Goal: Navigation & Orientation: Find specific page/section

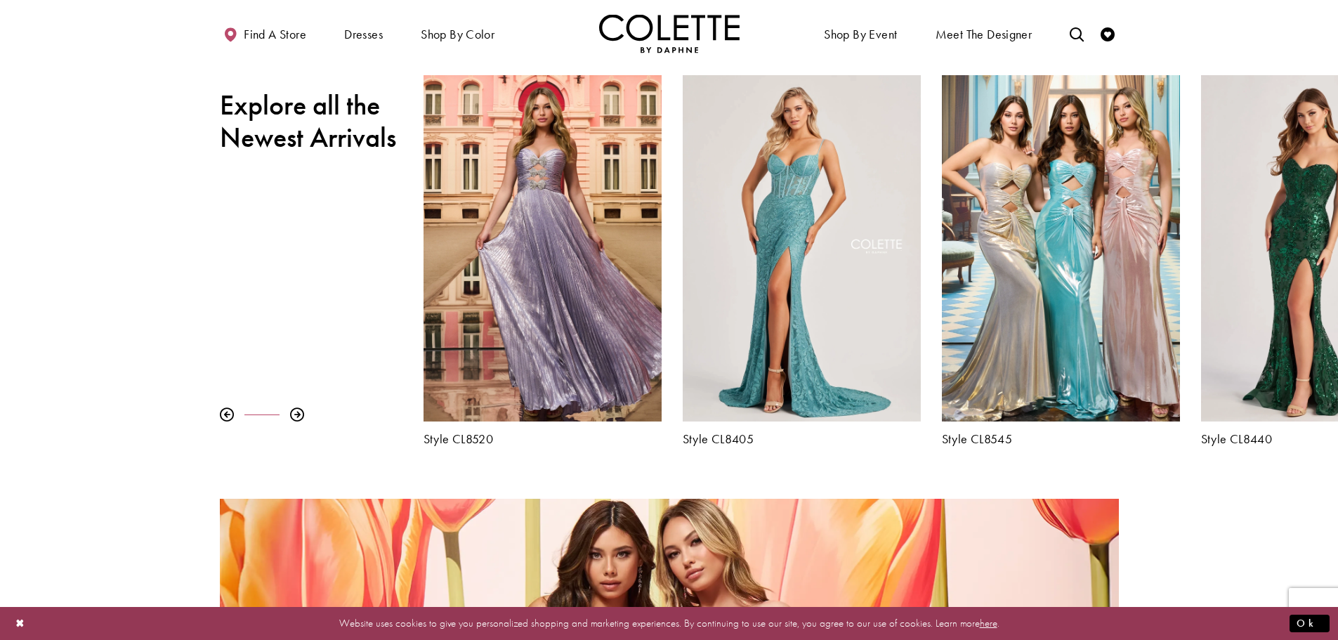
scroll to position [632, 0]
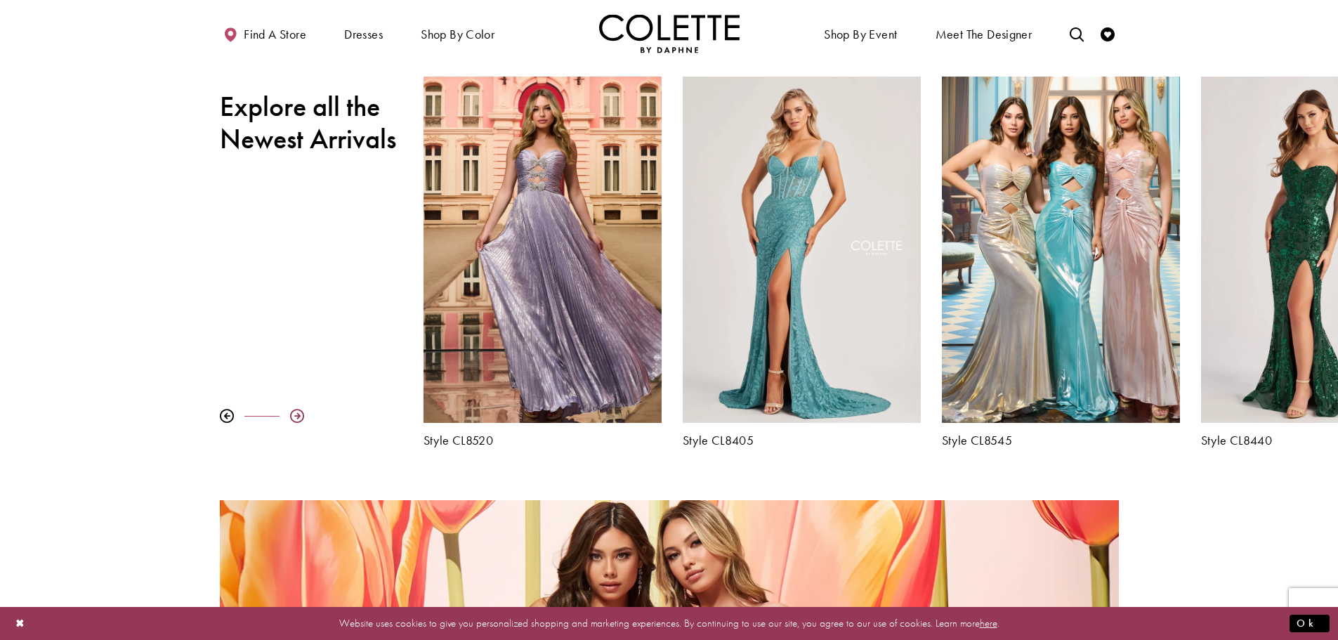
click at [292, 417] on div at bounding box center [297, 416] width 14 height 14
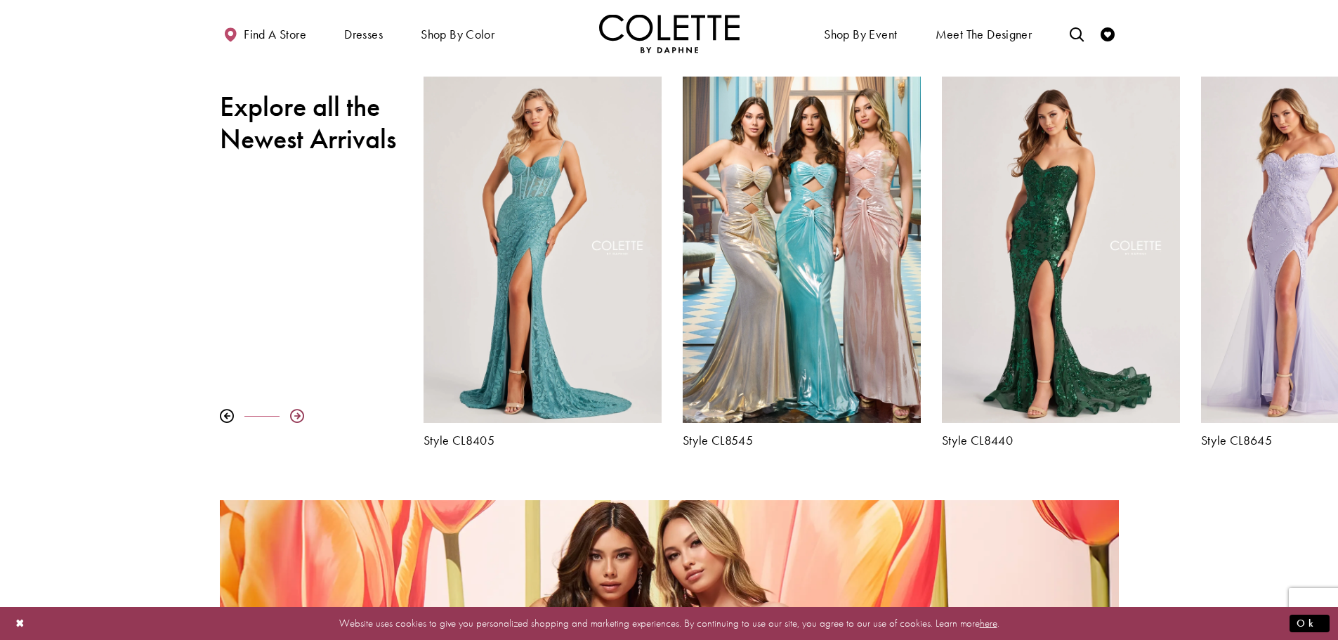
click at [292, 417] on div at bounding box center [297, 416] width 14 height 14
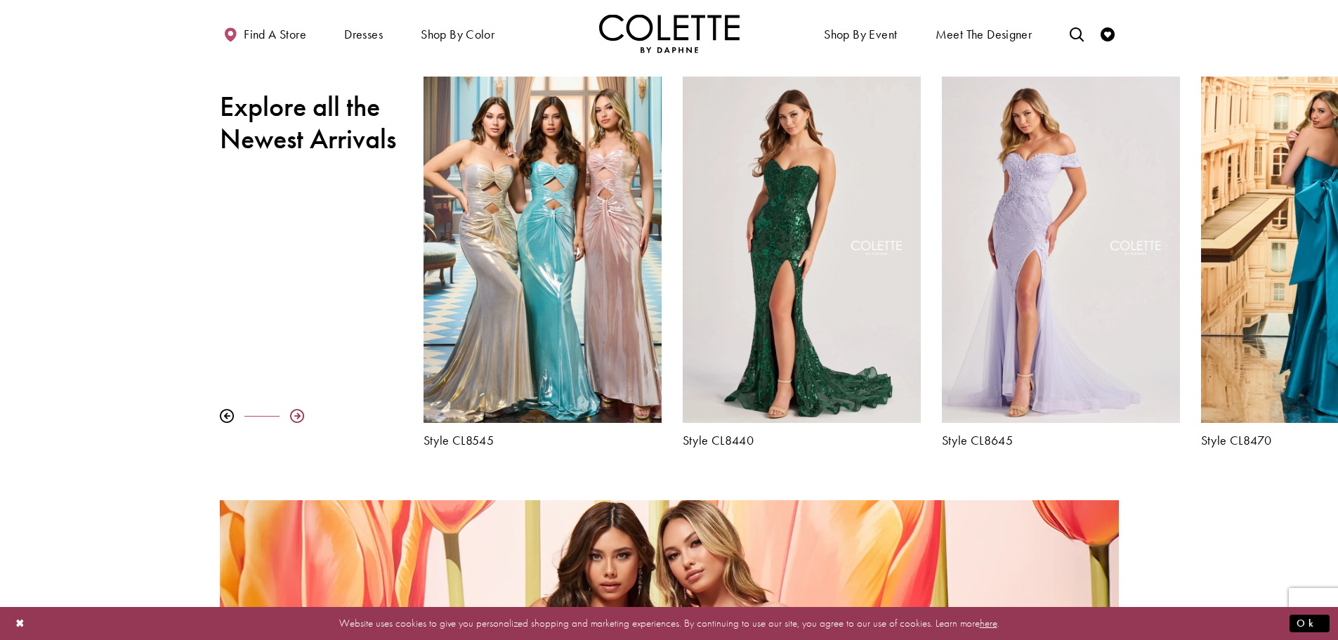
click at [292, 417] on div at bounding box center [297, 416] width 14 height 14
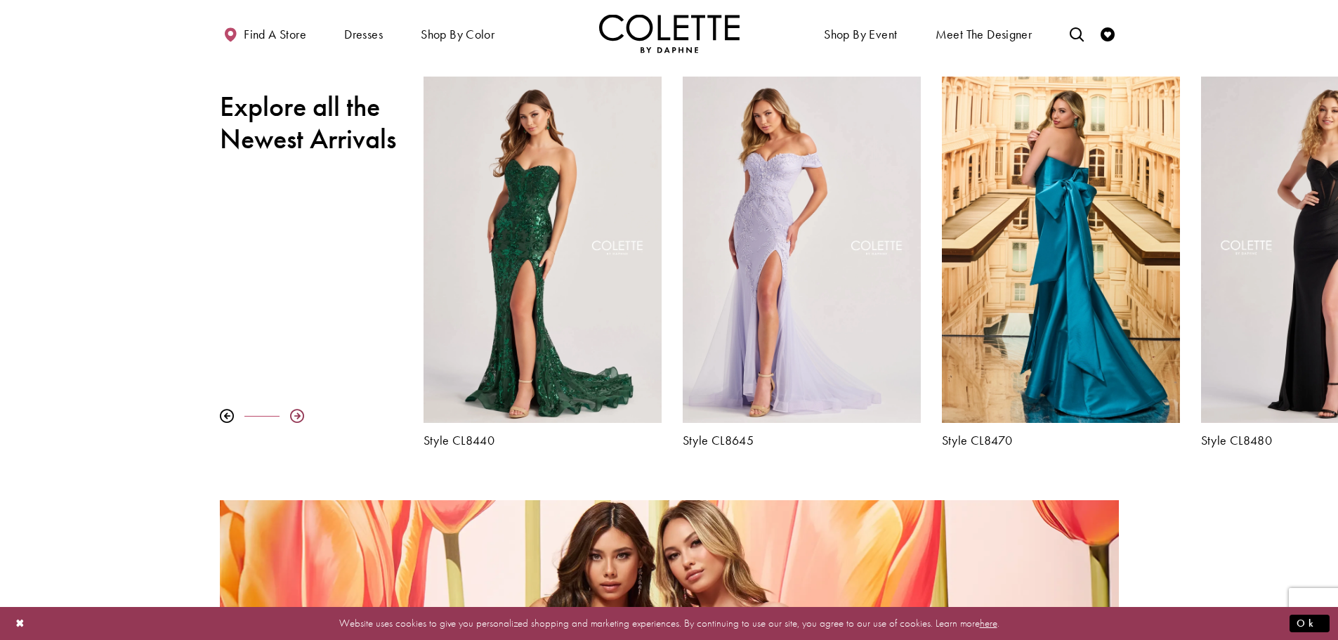
click at [292, 417] on div at bounding box center [297, 416] width 14 height 14
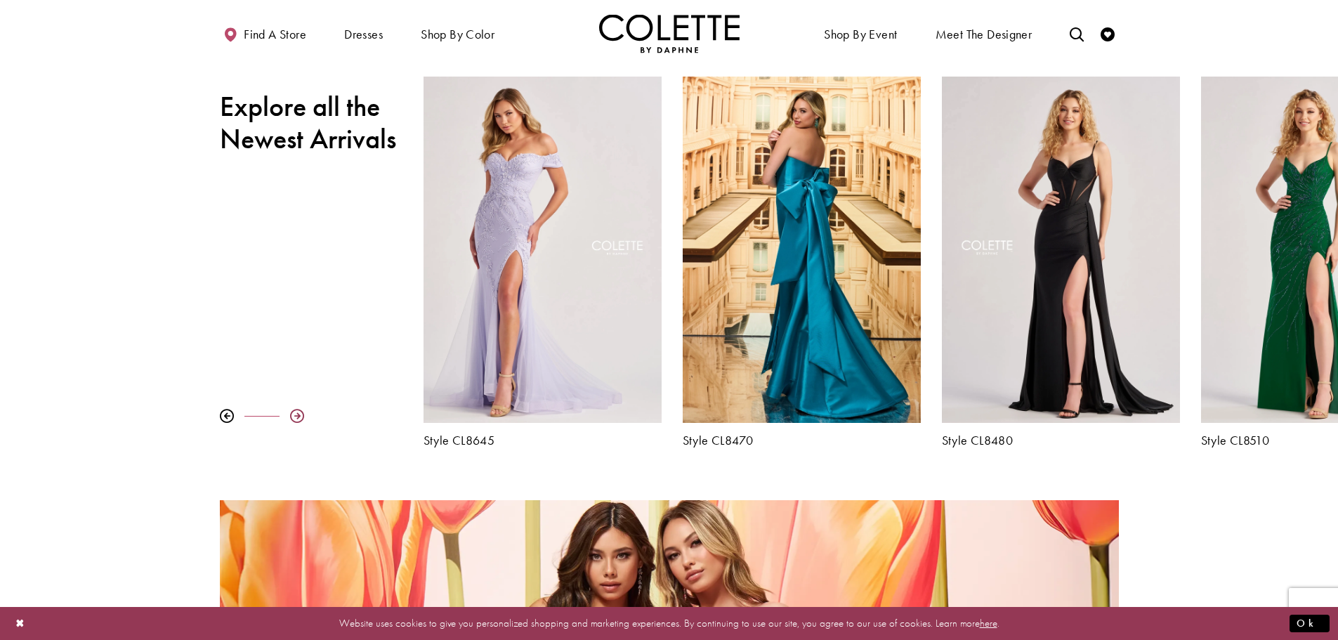
click at [292, 417] on div at bounding box center [297, 416] width 14 height 14
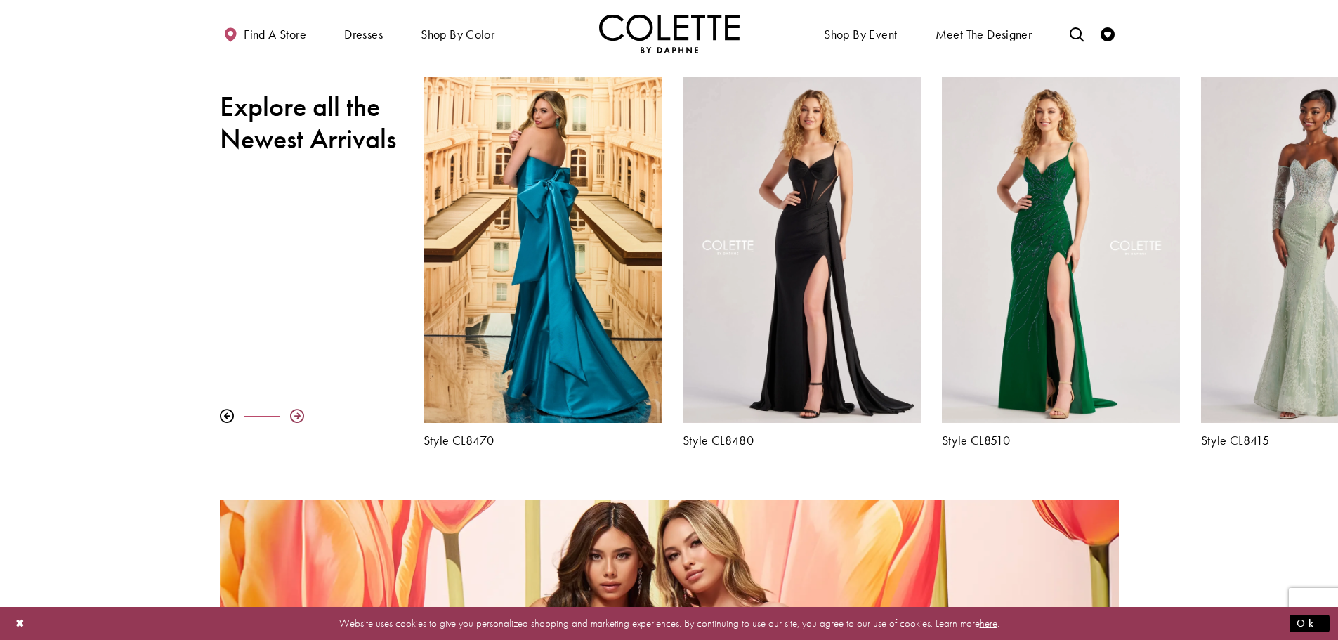
click at [292, 417] on div at bounding box center [297, 416] width 14 height 14
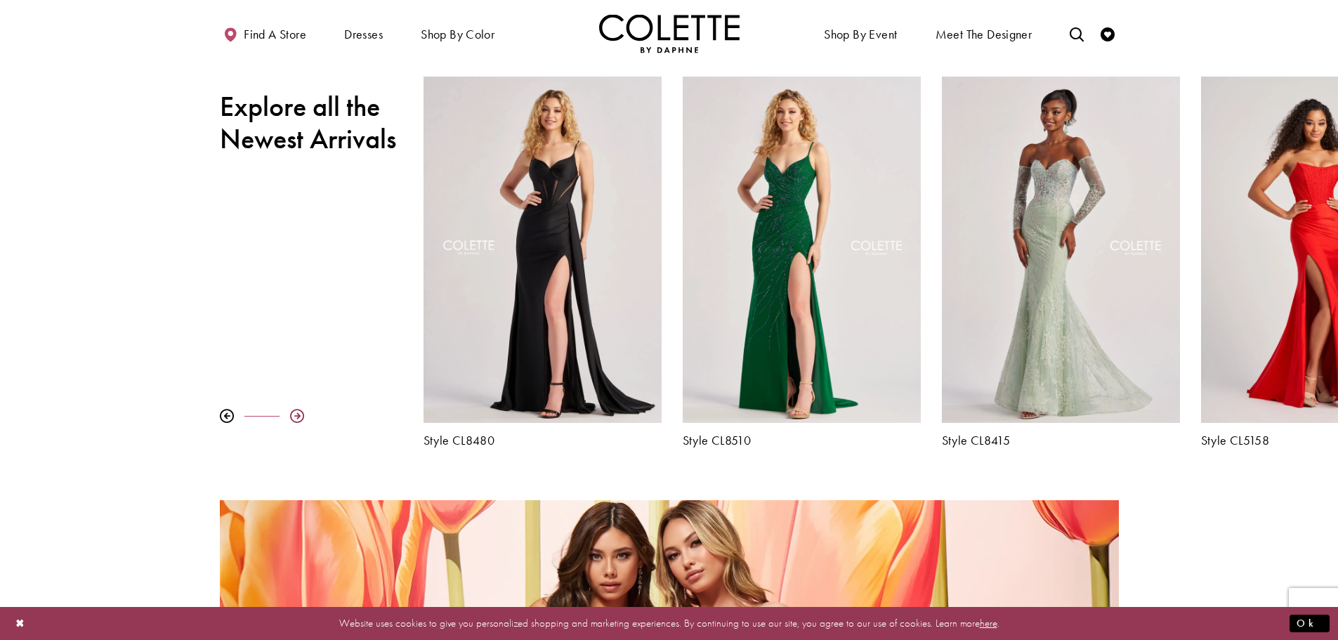
click at [292, 417] on div at bounding box center [297, 416] width 14 height 14
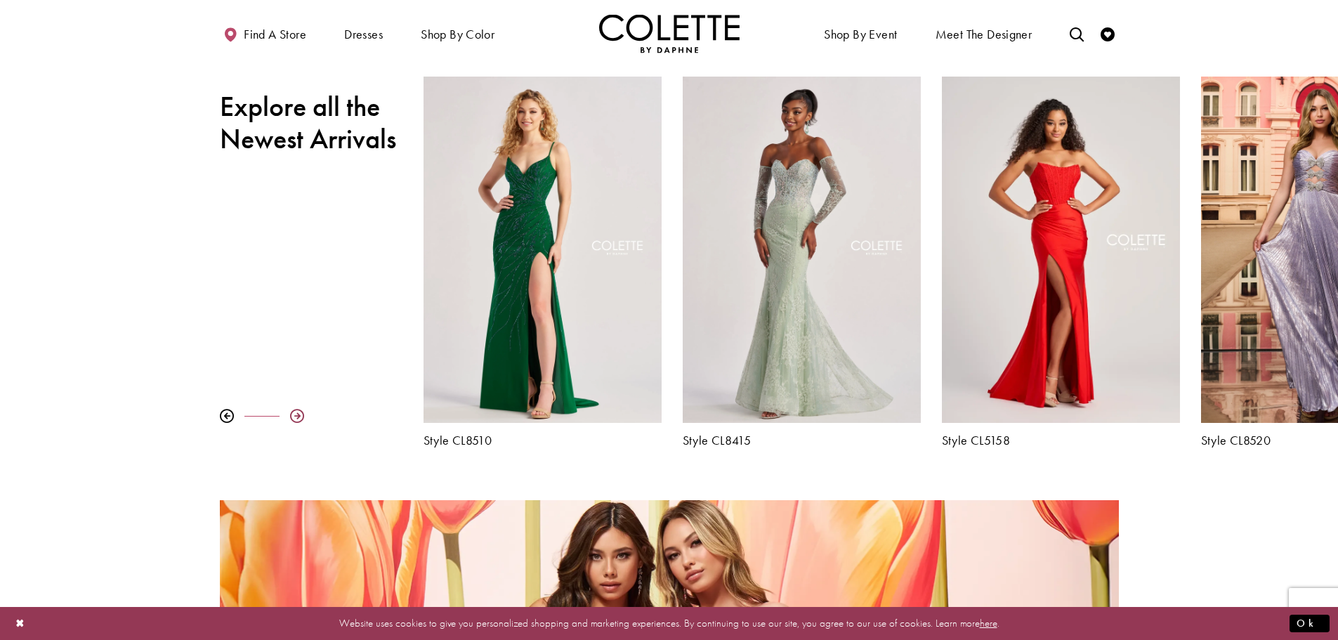
click at [292, 417] on div at bounding box center [297, 416] width 14 height 14
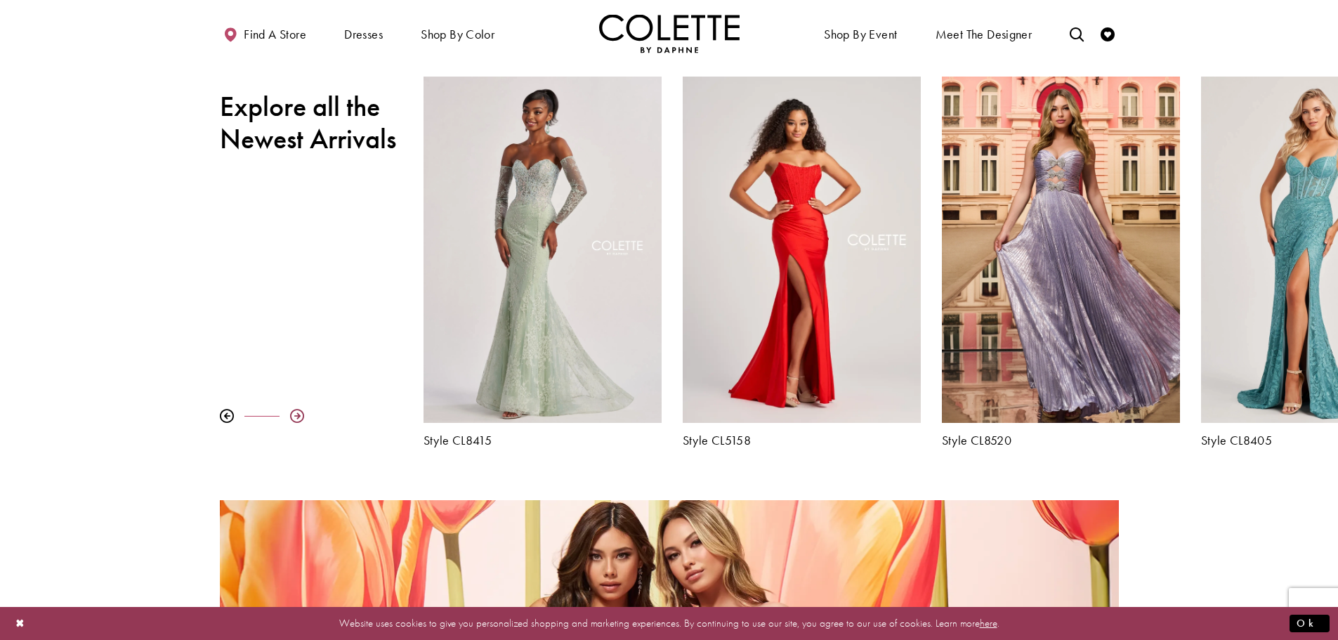
click at [292, 417] on div at bounding box center [297, 416] width 14 height 14
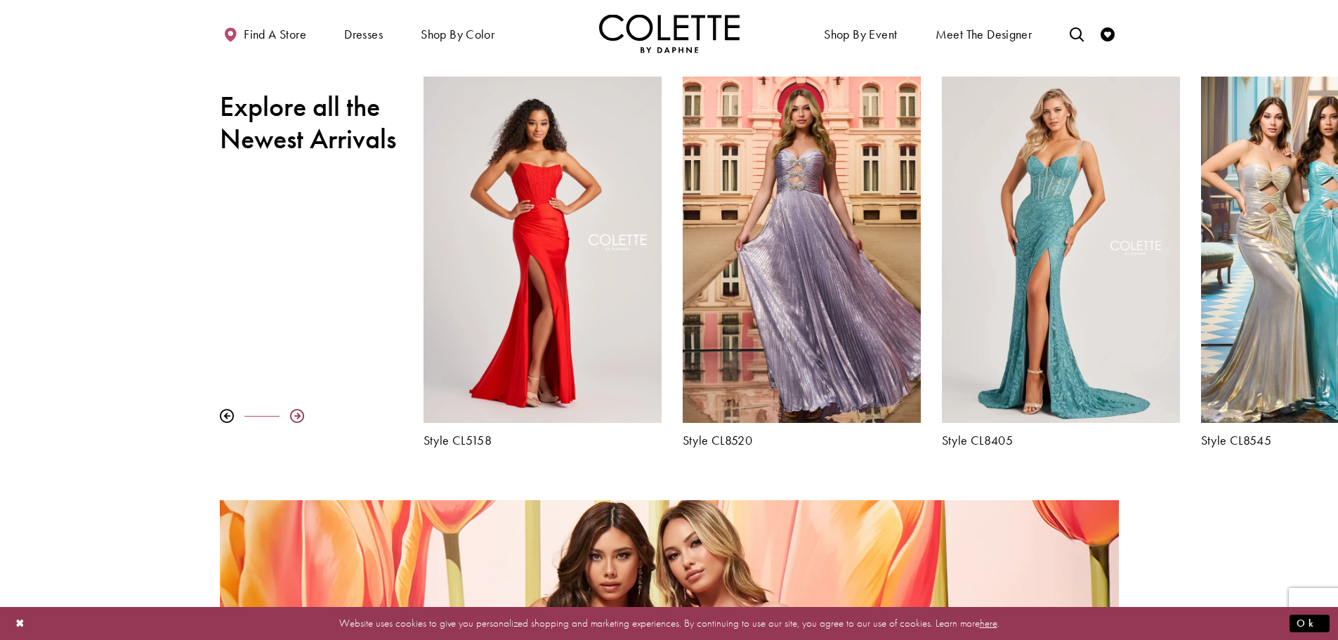
click at [292, 417] on div at bounding box center [297, 416] width 14 height 14
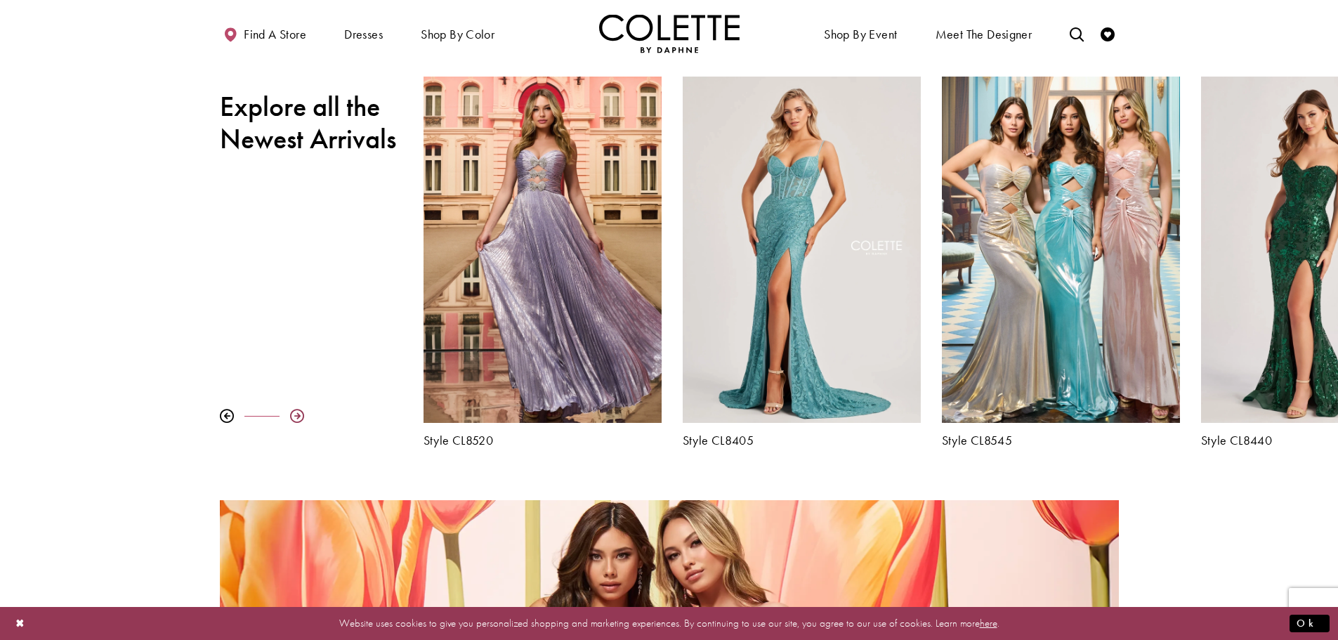
click at [292, 417] on div at bounding box center [297, 416] width 14 height 14
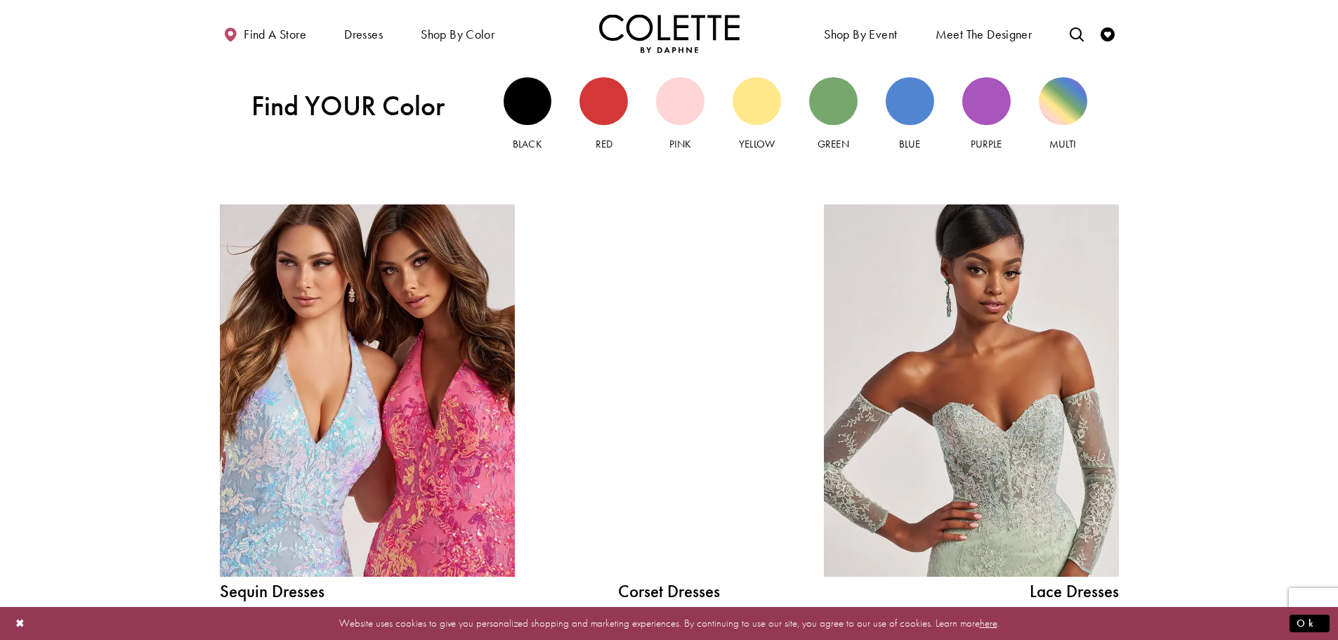
scroll to position [1545, 0]
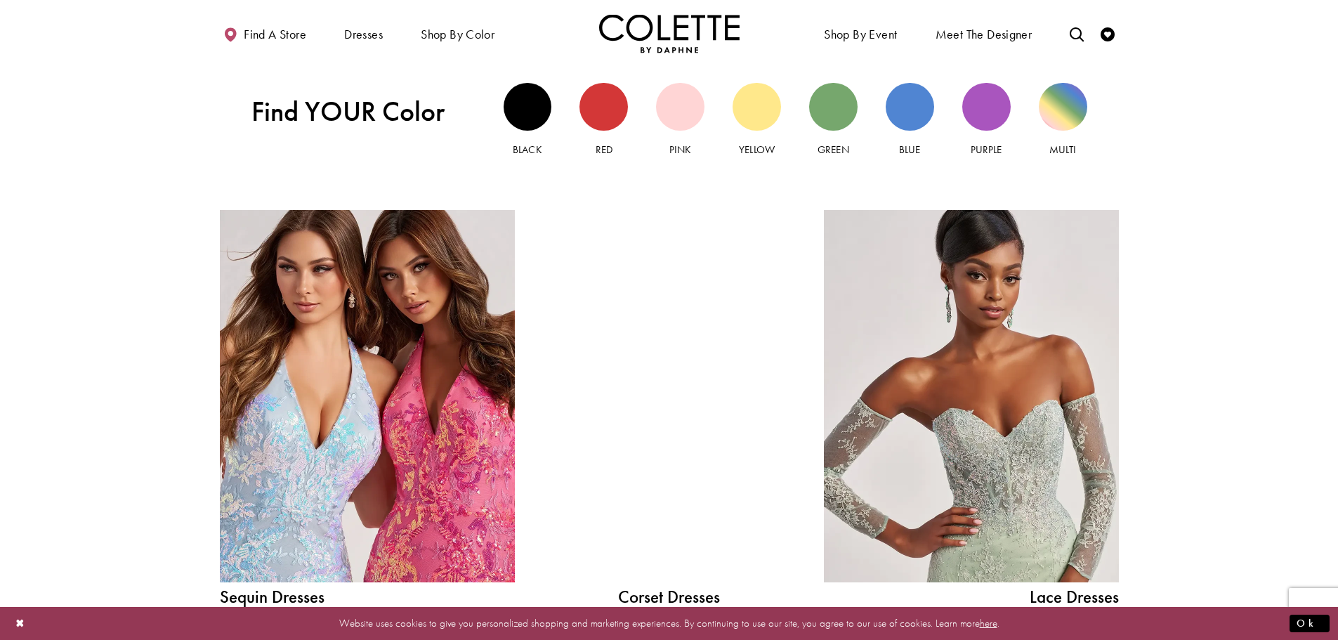
click at [637, 410] on div at bounding box center [669, 396] width 211 height 372
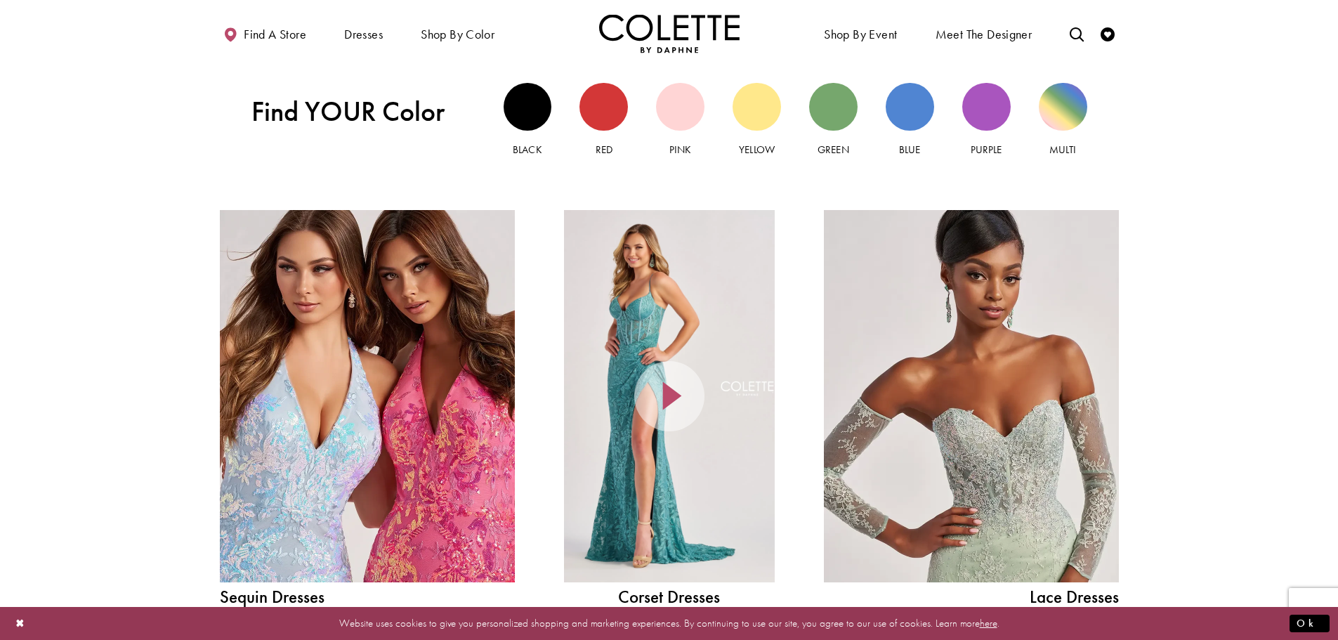
click at [609, 521] on div at bounding box center [669, 396] width 211 height 372
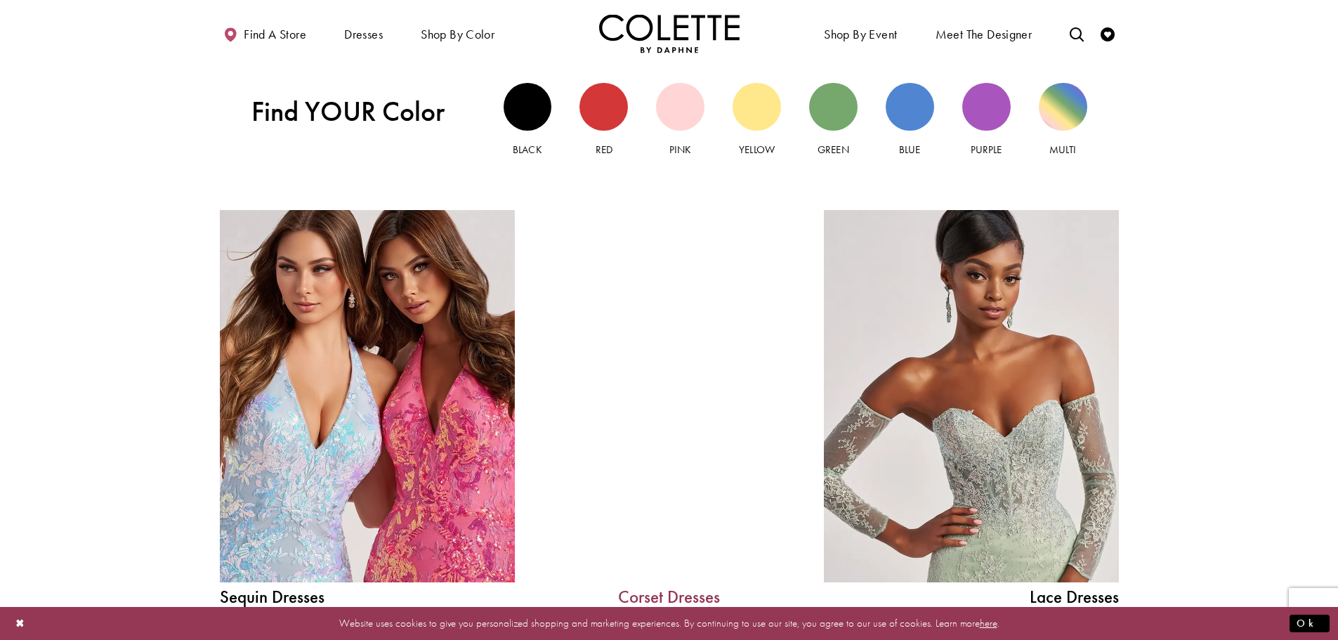
click at [671, 600] on link "Corset Dresses" at bounding box center [669, 597] width 211 height 18
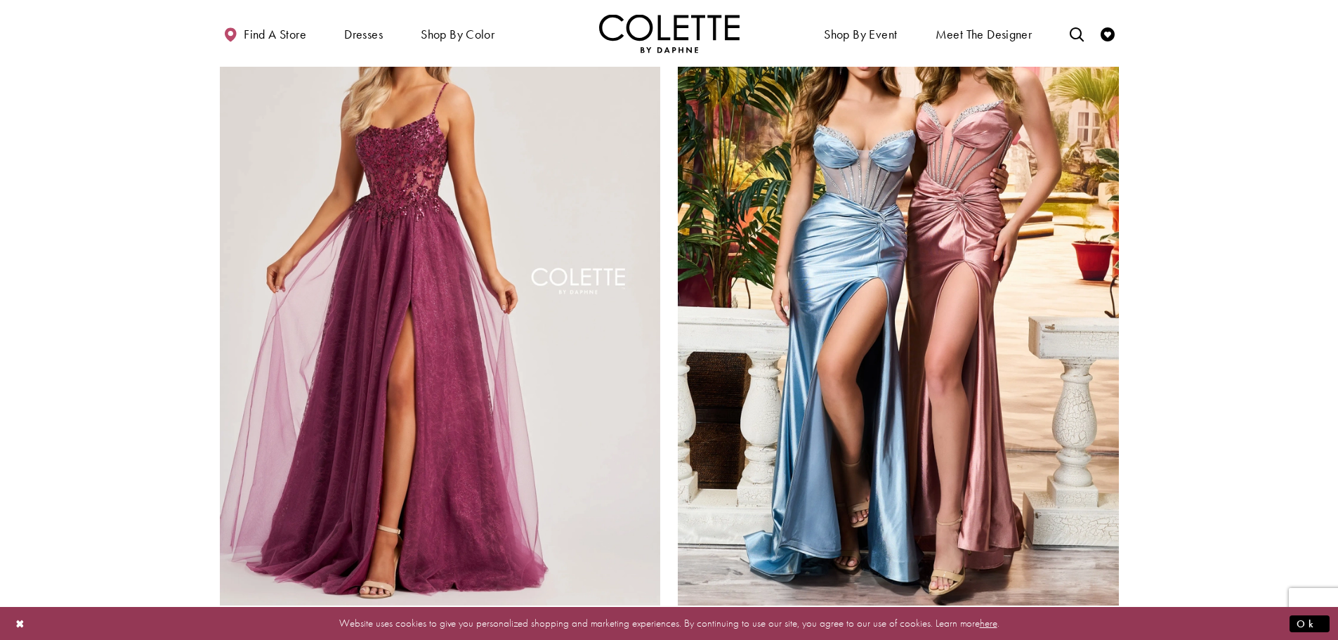
scroll to position [2458, 0]
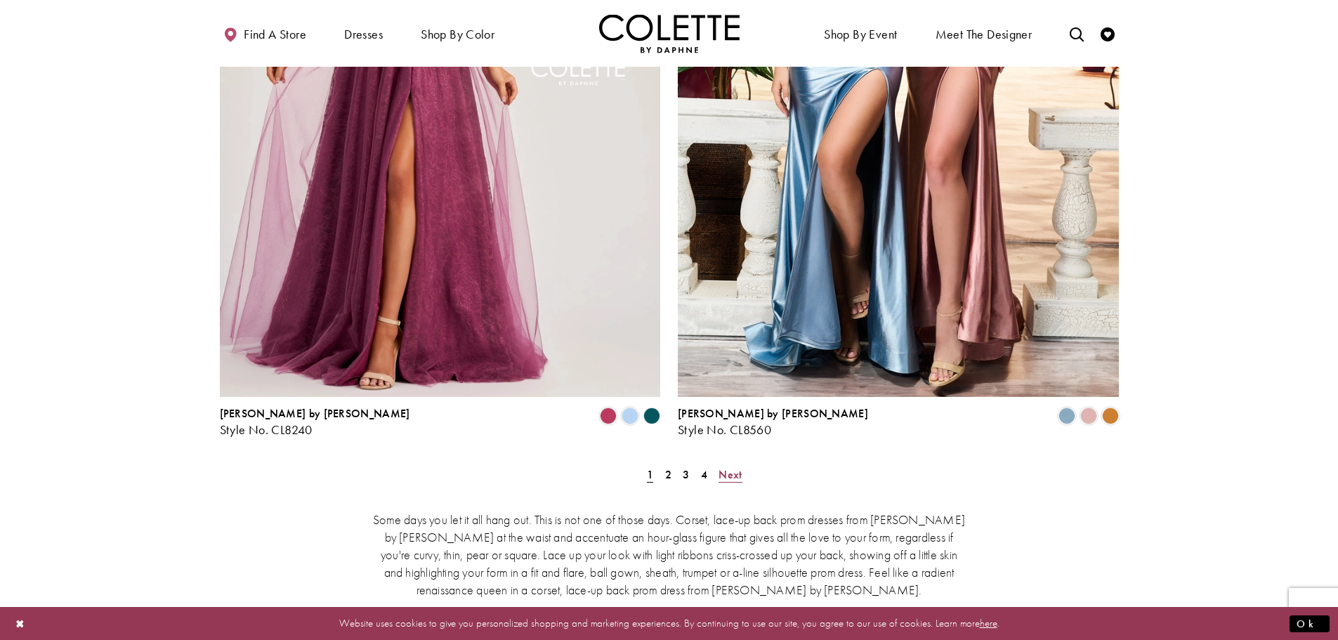
click at [733, 467] on span "Next" at bounding box center [730, 474] width 23 height 15
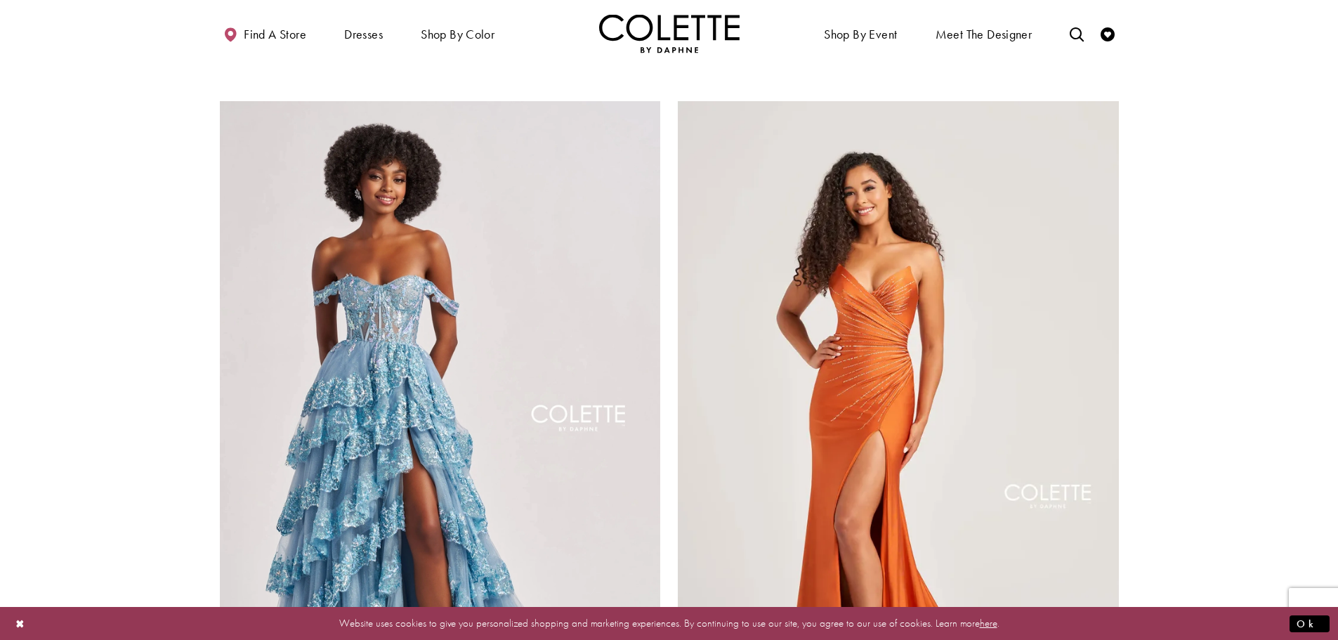
scroll to position [2464, 0]
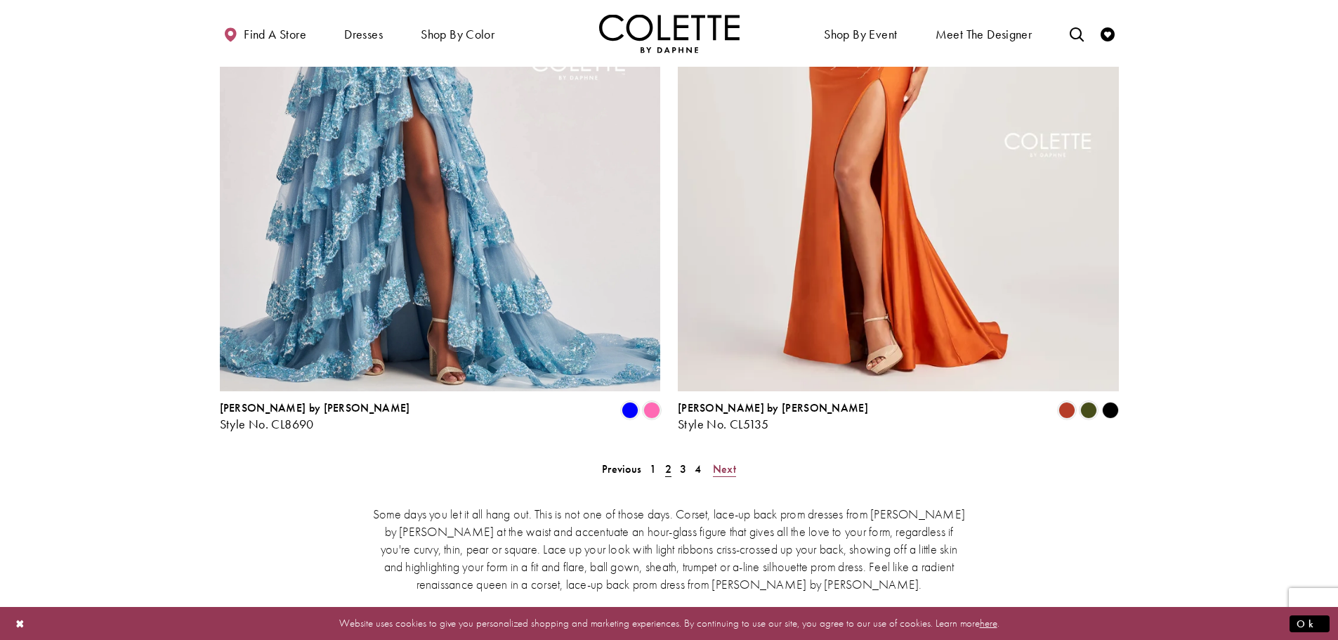
click at [733, 461] on span "Next" at bounding box center [724, 468] width 23 height 15
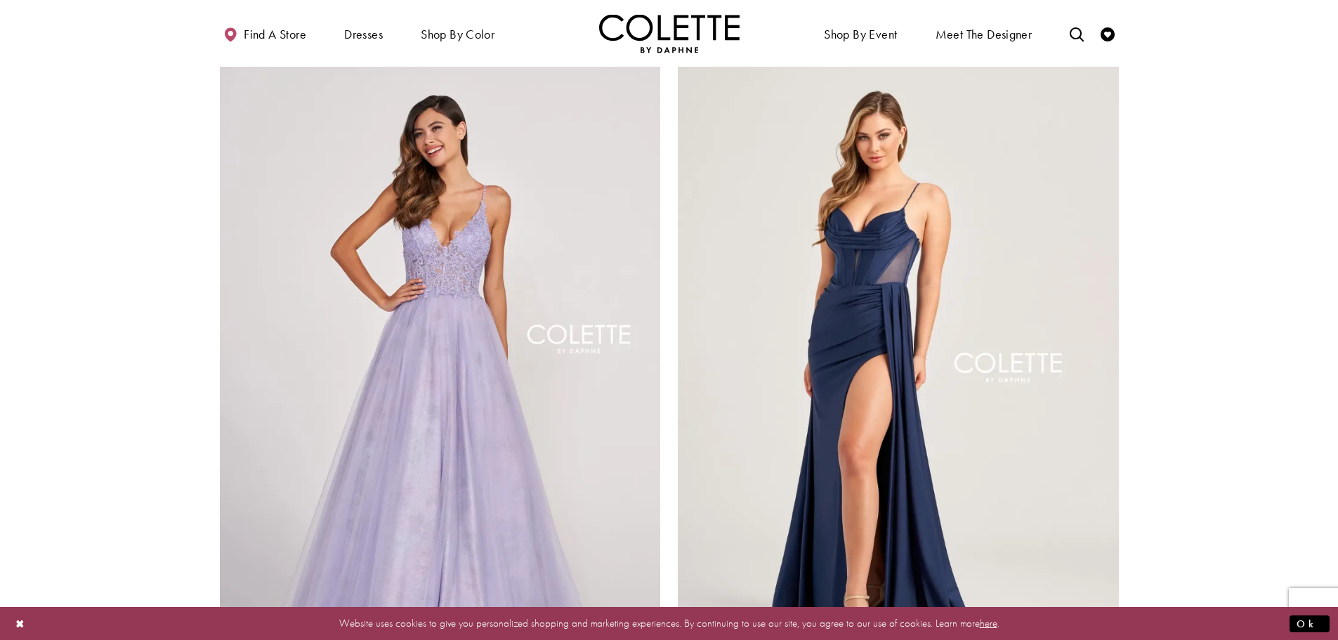
scroll to position [2324, 0]
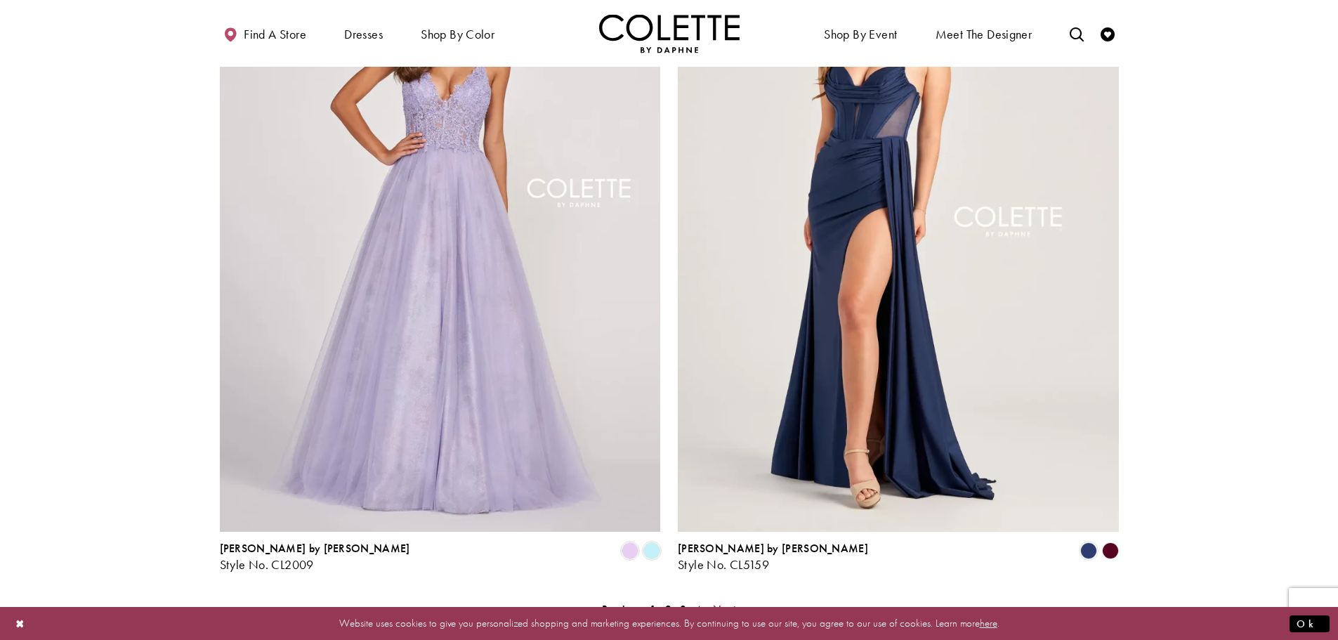
click at [736, 599] on link "Next" at bounding box center [725, 609] width 32 height 20
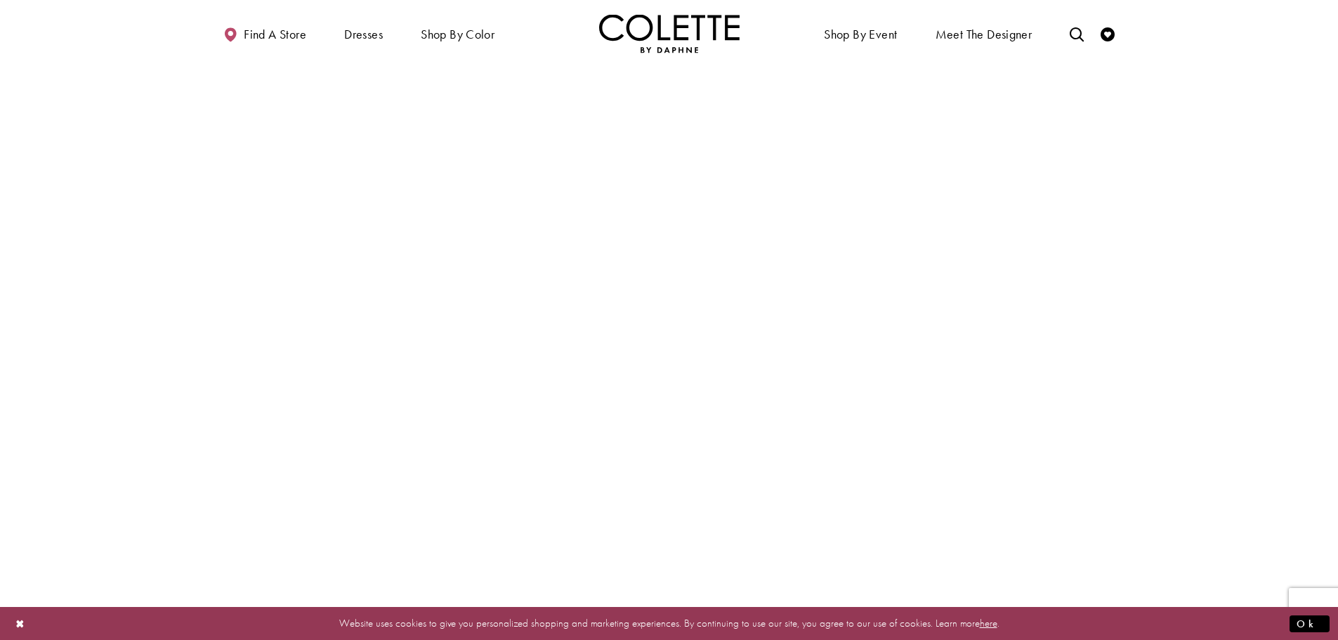
scroll to position [3237, 0]
